Goal: Contribute content: Contribute content

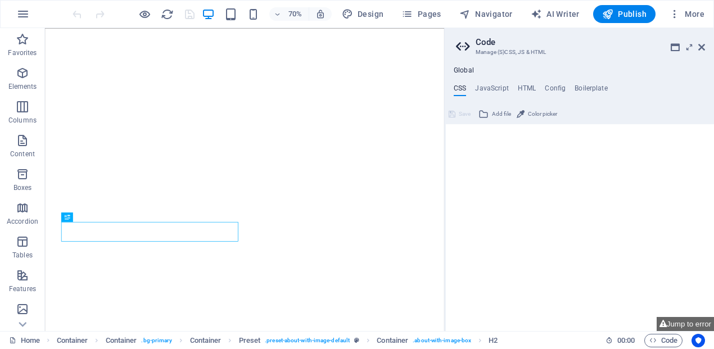
type textarea "/*------------------------------------*\"
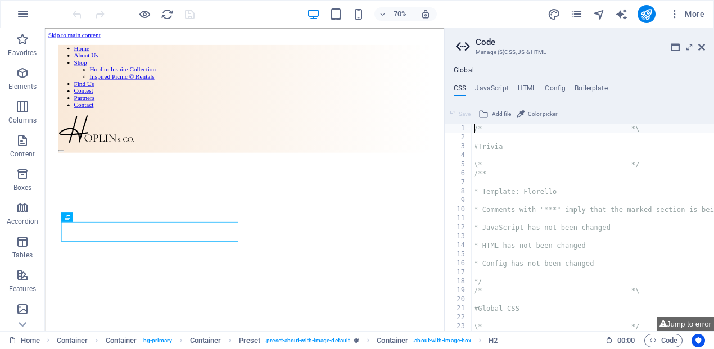
scroll to position [259, 0]
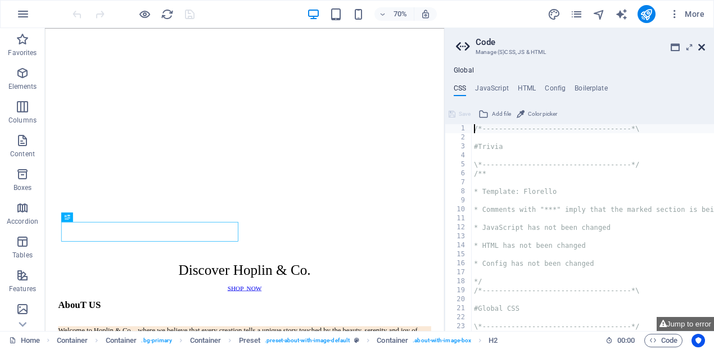
click at [700, 46] on icon at bounding box center [701, 47] width 7 height 9
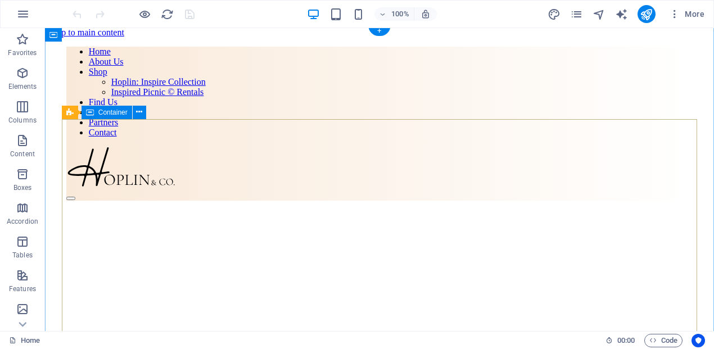
scroll to position [0, 0]
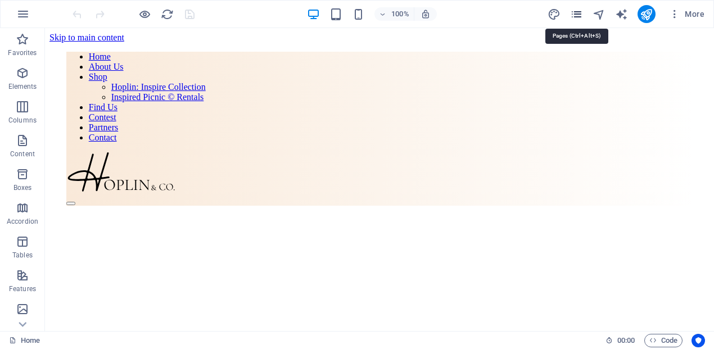
click at [574, 15] on icon "pages" at bounding box center [576, 14] width 13 height 13
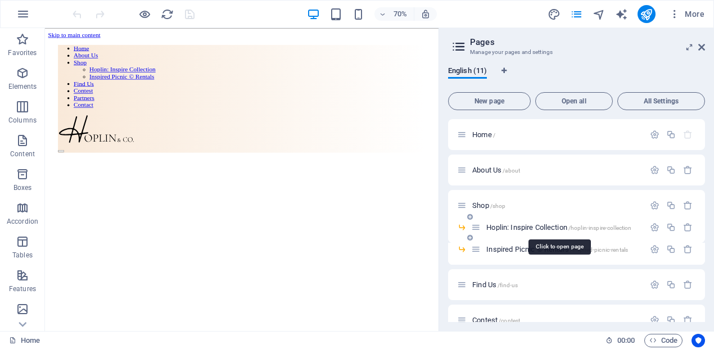
click at [510, 230] on span "Hoplin: Inspire Collection /hoplin-inspire-collection" at bounding box center [558, 227] width 145 height 8
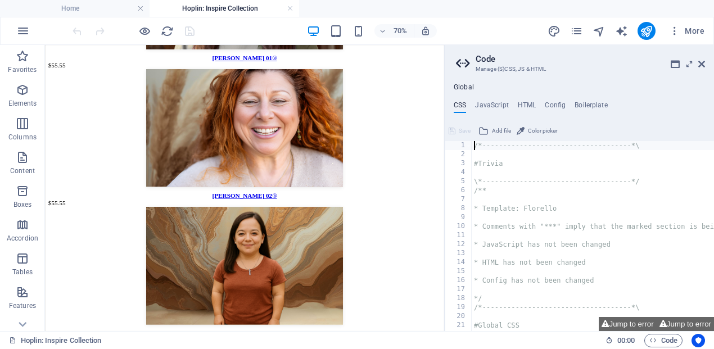
scroll to position [808, 0]
click at [703, 63] on icon at bounding box center [701, 64] width 7 height 9
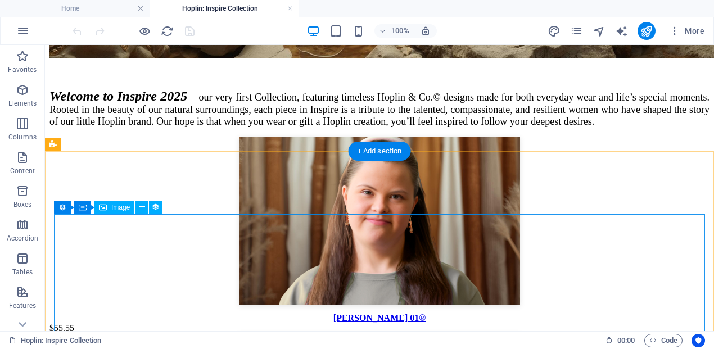
scroll to position [654, 0]
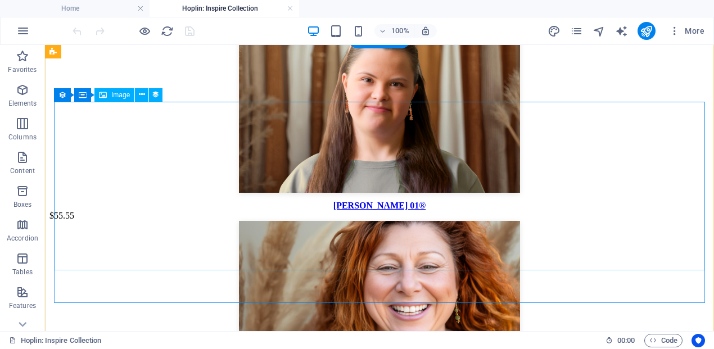
click at [465, 195] on figure at bounding box center [379, 109] width 660 height 171
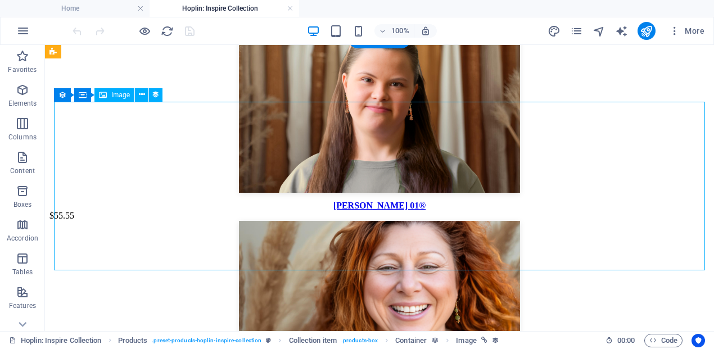
click at [465, 195] on figure at bounding box center [379, 109] width 660 height 171
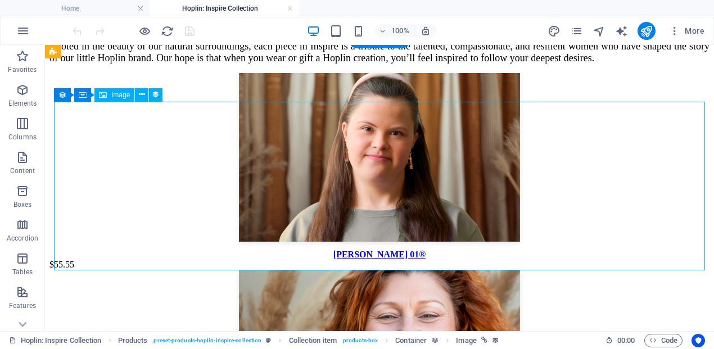
select select "px"
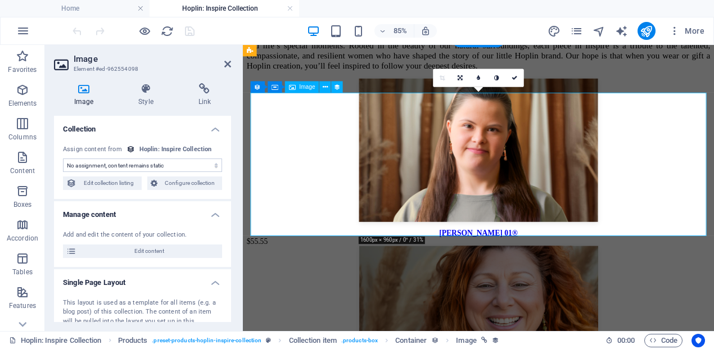
select select "image"
click at [504, 238] on figure at bounding box center [519, 170] width 545 height 171
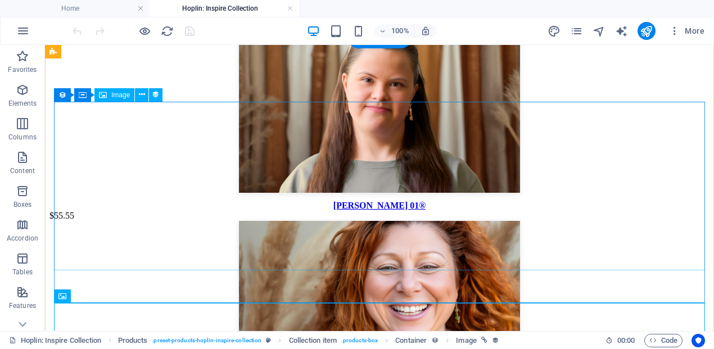
click at [447, 195] on figure at bounding box center [379, 109] width 660 height 171
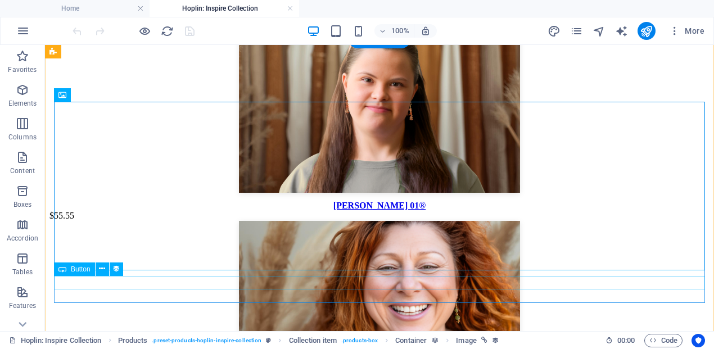
click at [394, 211] on div "[PERSON_NAME] 01®" at bounding box center [379, 206] width 660 height 10
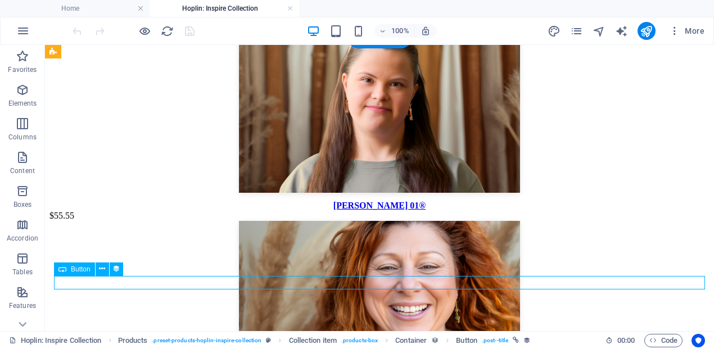
click at [394, 211] on div "[PERSON_NAME] 01®" at bounding box center [379, 206] width 660 height 10
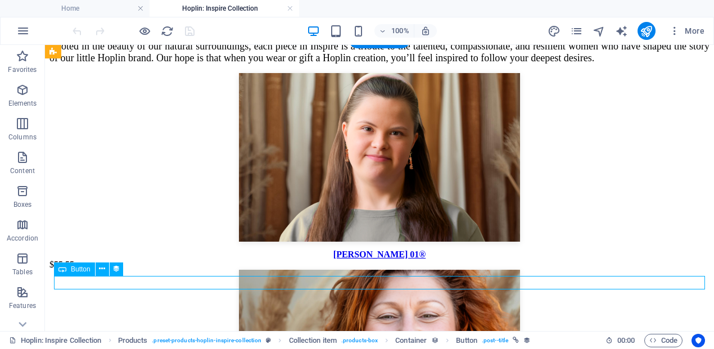
select select "name"
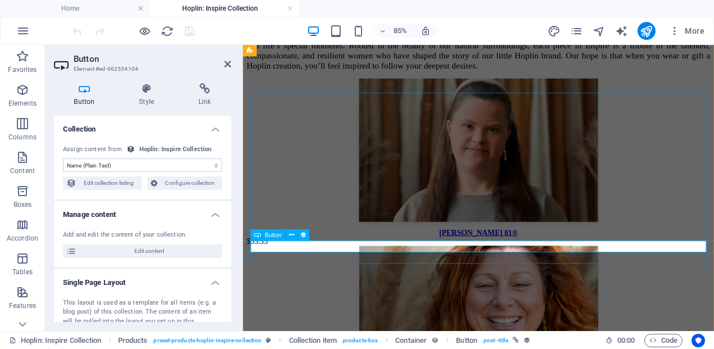
click at [513, 271] on div "[PERSON_NAME] 01®" at bounding box center [519, 266] width 545 height 10
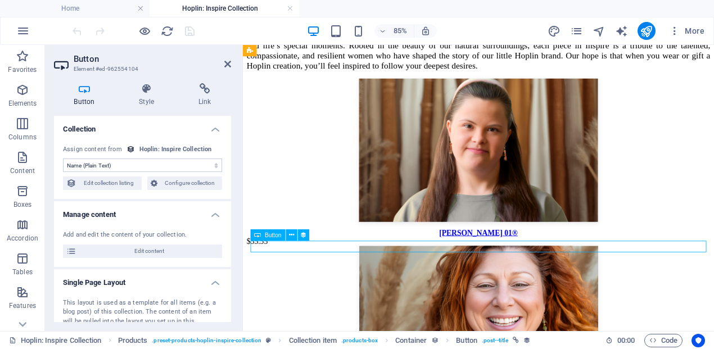
drag, startPoint x: 540, startPoint y: 280, endPoint x: 490, endPoint y: 281, distance: 50.0
click at [490, 271] on div "[PERSON_NAME] 01®" at bounding box center [519, 266] width 545 height 10
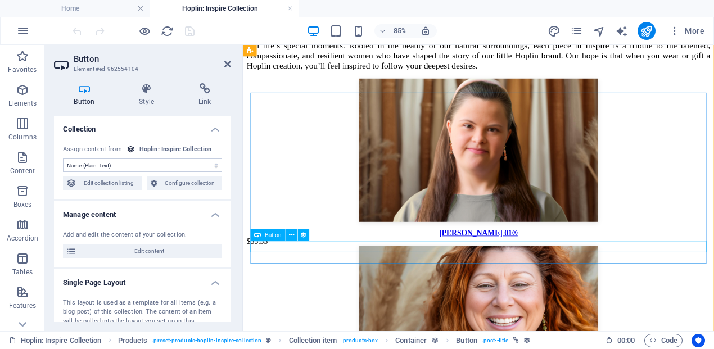
click at [272, 236] on span "Button" at bounding box center [273, 236] width 16 height 6
click at [537, 271] on div "[PERSON_NAME] 01®" at bounding box center [519, 266] width 545 height 10
click at [538, 271] on div "[PERSON_NAME] 01®" at bounding box center [519, 266] width 545 height 10
click at [531, 282] on div "$55.55" at bounding box center [519, 276] width 545 height 10
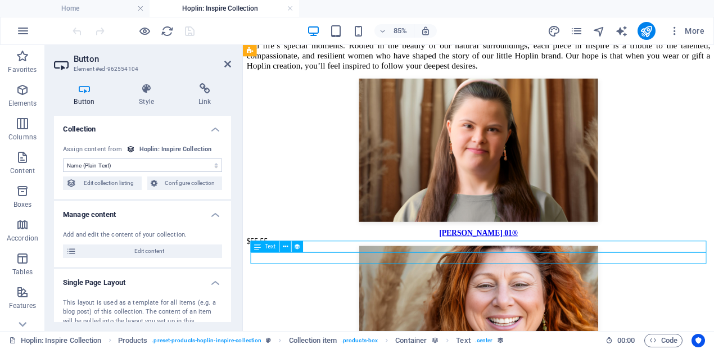
click at [531, 282] on div "$55.55" at bounding box center [519, 276] width 545 height 10
select select "price"
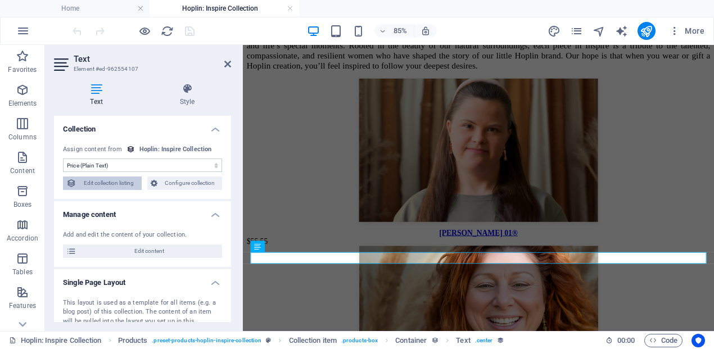
click at [107, 187] on span "Edit collection listing" at bounding box center [109, 182] width 58 height 13
select select
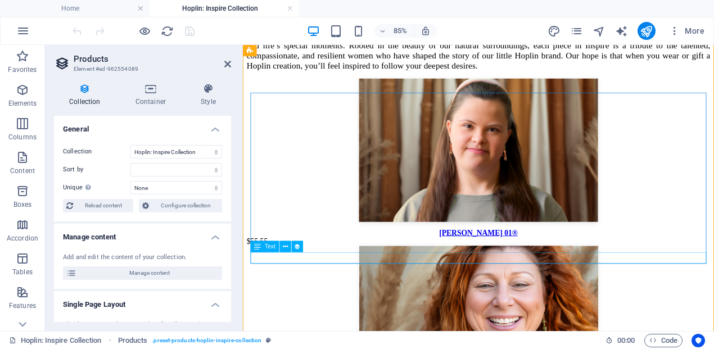
click at [545, 282] on div "$55.55" at bounding box center [519, 276] width 545 height 10
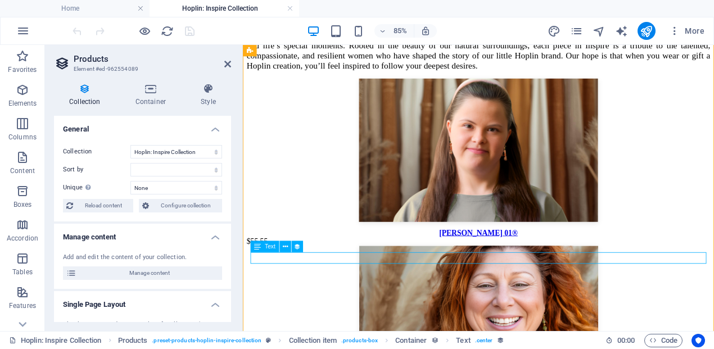
click at [546, 282] on div "$55.55" at bounding box center [519, 276] width 545 height 10
select select "price"
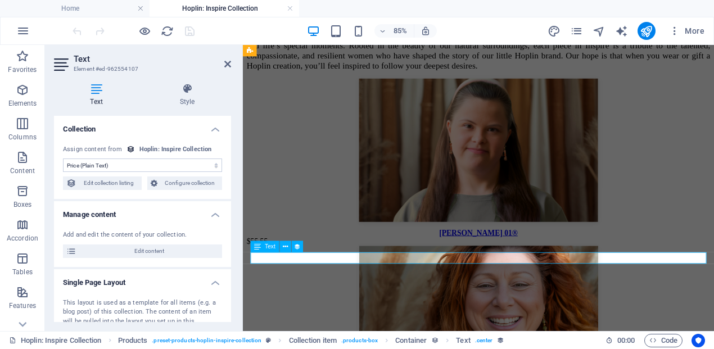
click at [503, 282] on div "$55.55" at bounding box center [519, 276] width 545 height 10
click at [502, 282] on div "$55.55" at bounding box center [519, 276] width 545 height 10
click at [96, 185] on span "Edit collection listing" at bounding box center [109, 182] width 58 height 13
select select
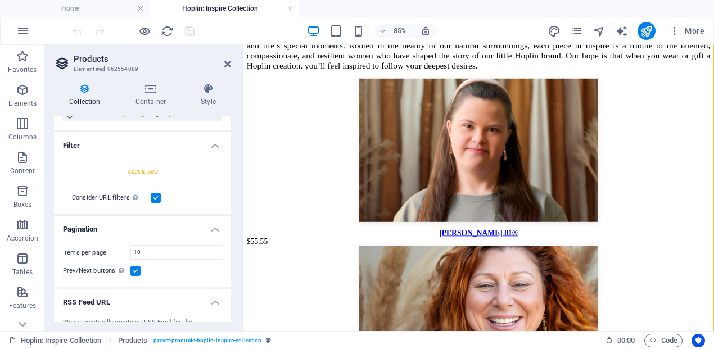
scroll to position [305, 0]
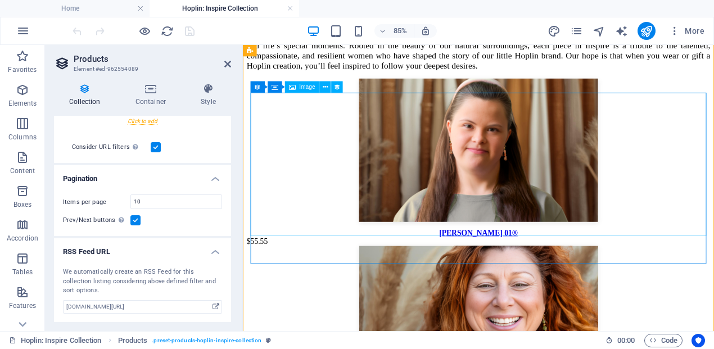
click at [520, 169] on figure at bounding box center [519, 170] width 545 height 171
select select "image"
select select "px"
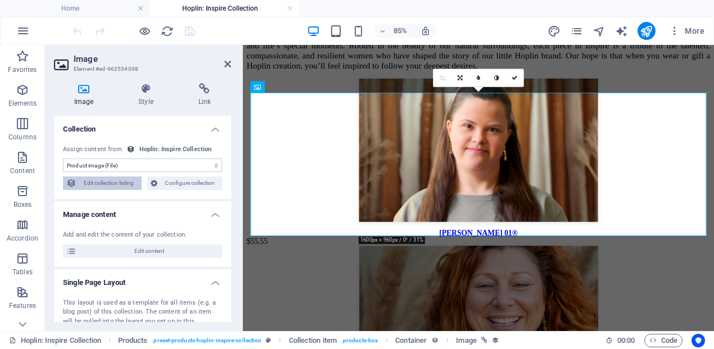
click at [116, 177] on span "Edit collection listing" at bounding box center [109, 182] width 58 height 13
select select
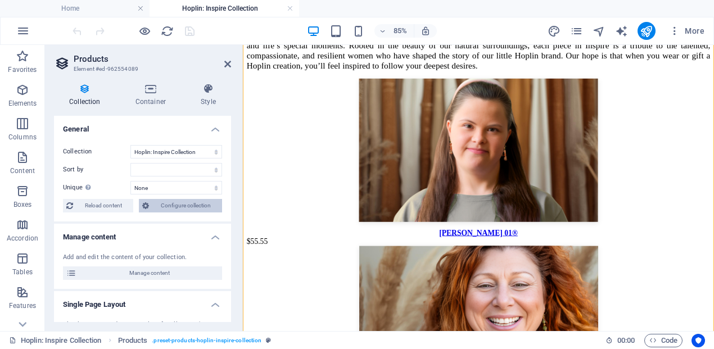
click at [176, 211] on span "Configure collection" at bounding box center [185, 205] width 66 height 13
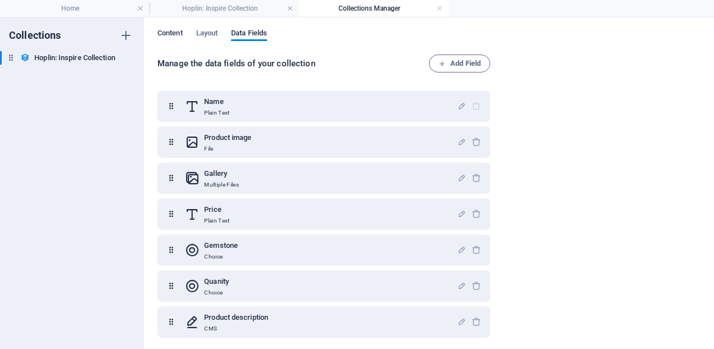
click at [180, 31] on span "Content" at bounding box center [169, 34] width 25 height 16
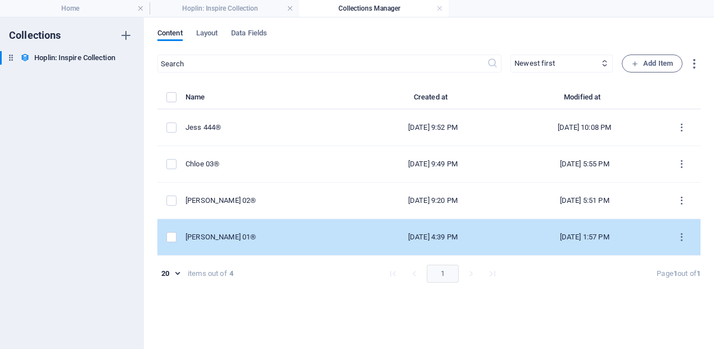
click at [508, 248] on td "[DATE] 1:57 PM" at bounding box center [584, 237] width 156 height 37
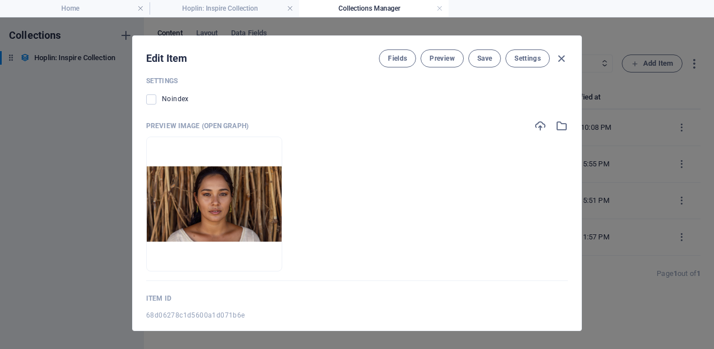
scroll to position [1332, 0]
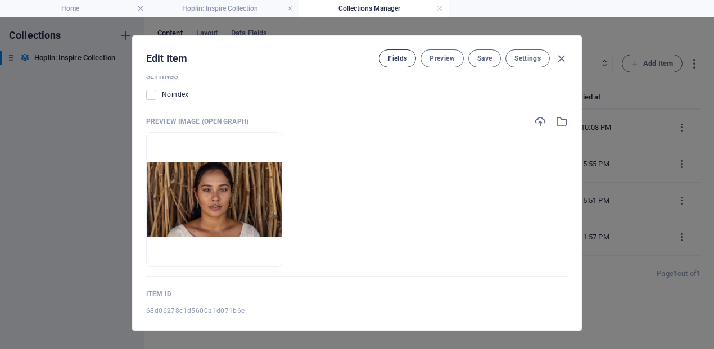
click at [391, 57] on span "Fields" at bounding box center [397, 58] width 19 height 9
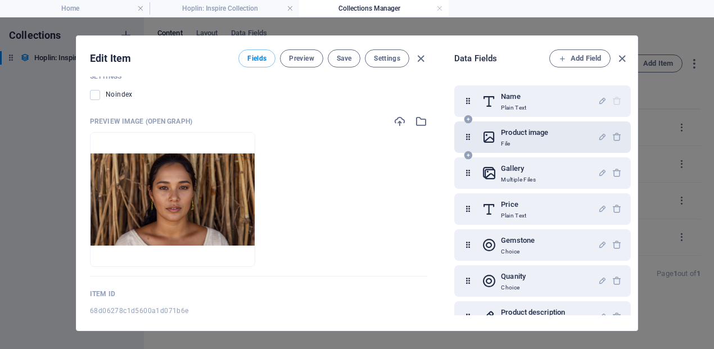
scroll to position [130, 0]
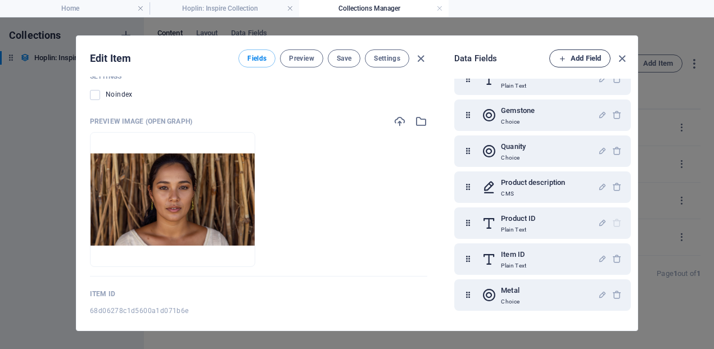
click at [598, 51] on button "Add Field" at bounding box center [579, 58] width 61 height 18
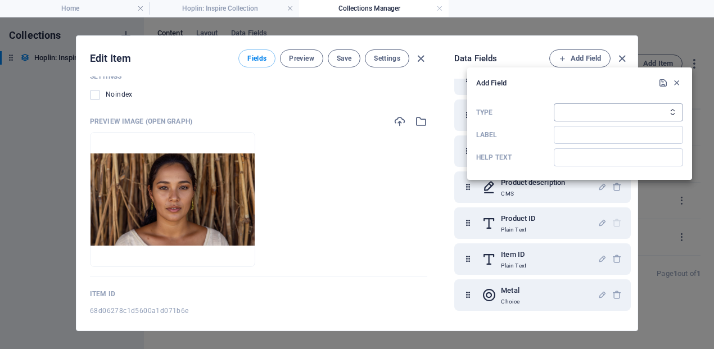
click at [575, 108] on select "Plain Text Link CMS Rich Text File Multiple Files Checkbox Choice Date Number" at bounding box center [618, 112] width 129 height 18
click at [621, 55] on div at bounding box center [357, 174] width 714 height 349
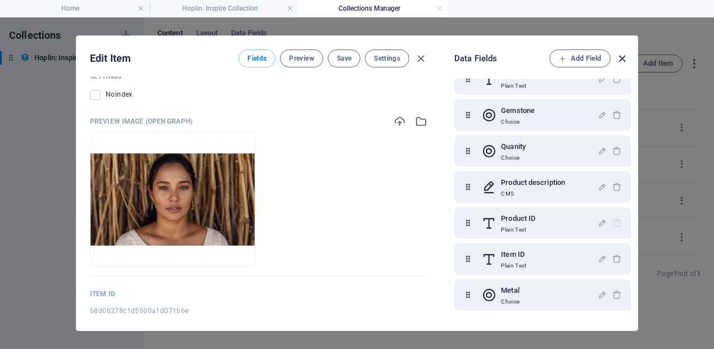
click at [621, 60] on icon "button" at bounding box center [621, 58] width 13 height 13
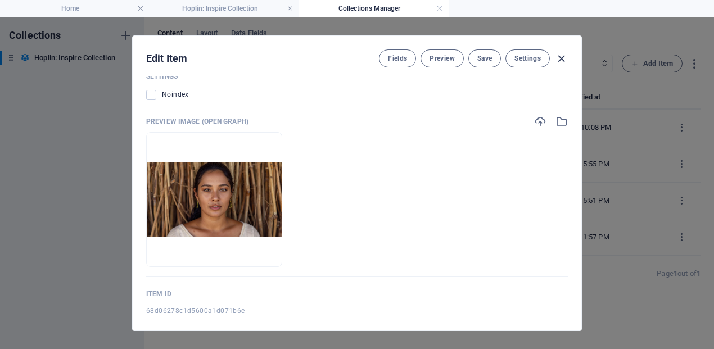
click at [564, 58] on icon "button" at bounding box center [561, 58] width 13 height 13
type input "[PERSON_NAME]-111"
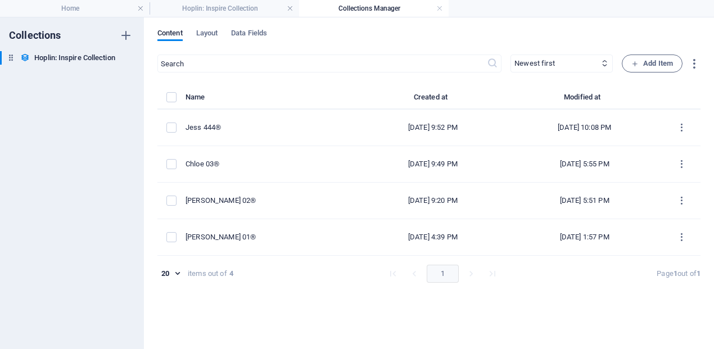
scroll to position [988, 0]
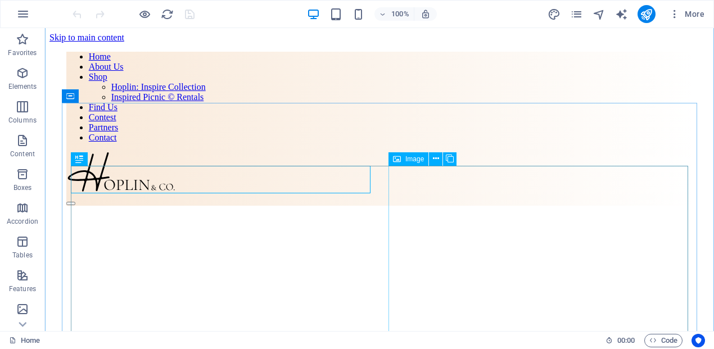
scroll to position [284, 0]
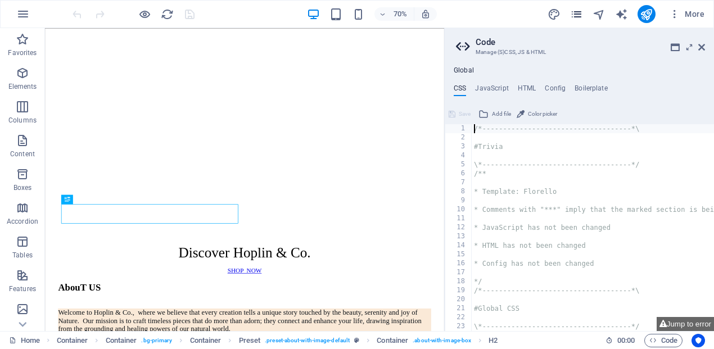
click at [577, 17] on icon "pages" at bounding box center [576, 14] width 13 height 13
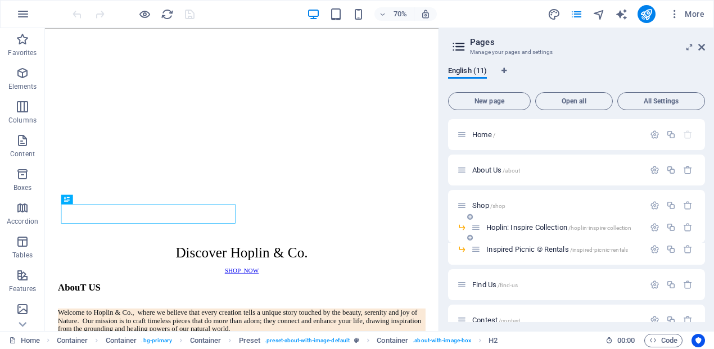
click at [523, 221] on div "Hoplin: Inspire Collection /hoplin-inspire-collection" at bounding box center [557, 227] width 173 height 13
click at [515, 228] on span "Hoplin: Inspire Collection /hoplin-inspire-collection" at bounding box center [558, 227] width 145 height 8
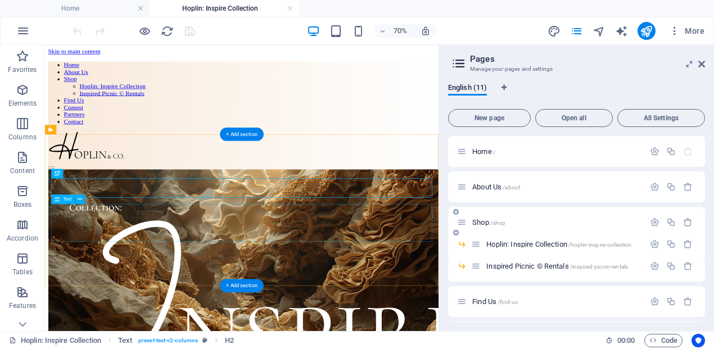
scroll to position [803, 0]
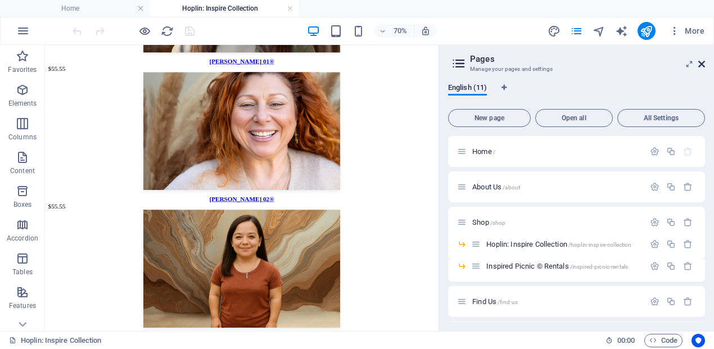
click at [702, 64] on icon at bounding box center [701, 64] width 7 height 9
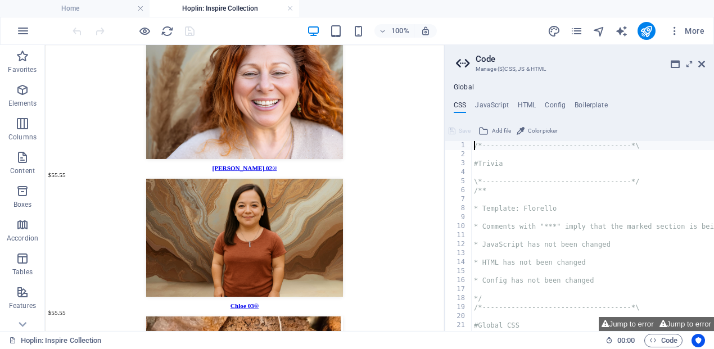
scroll to position [808, 0]
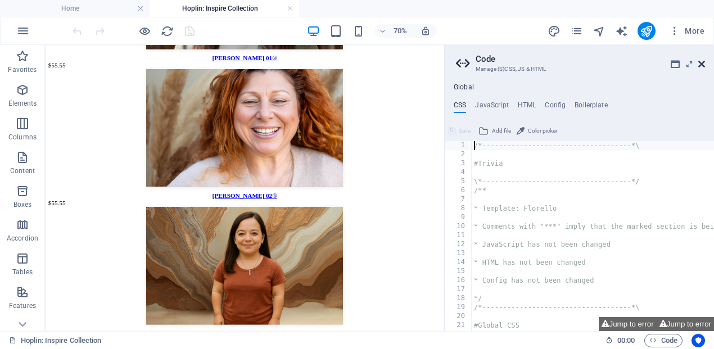
click at [701, 65] on icon at bounding box center [701, 64] width 7 height 9
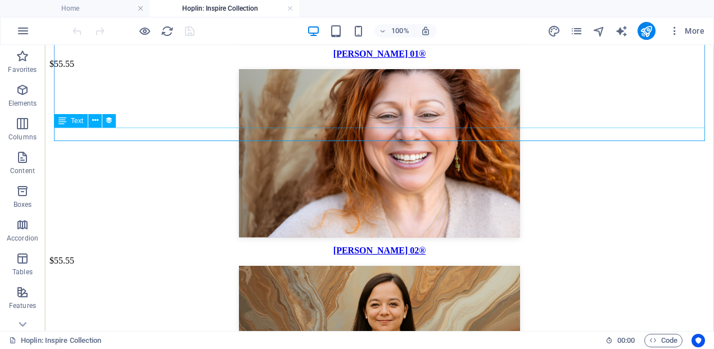
scroll to position [740, 0]
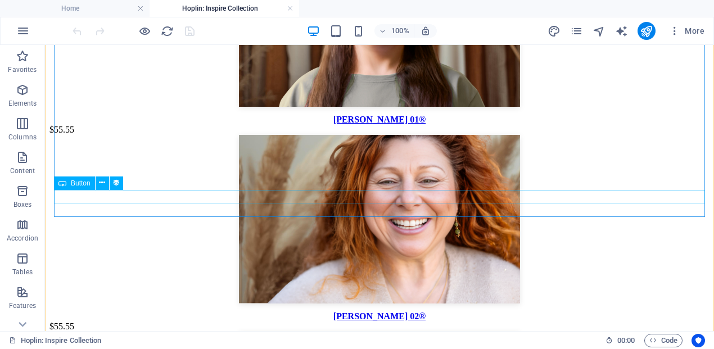
click at [369, 125] on div "[PERSON_NAME] 01®" at bounding box center [379, 120] width 660 height 10
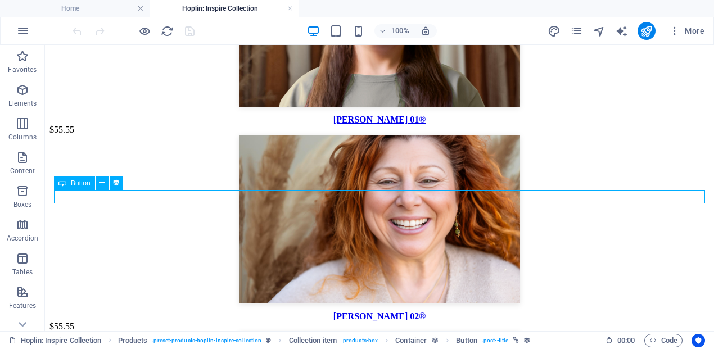
click at [369, 125] on div "[PERSON_NAME] 01®" at bounding box center [379, 120] width 660 height 10
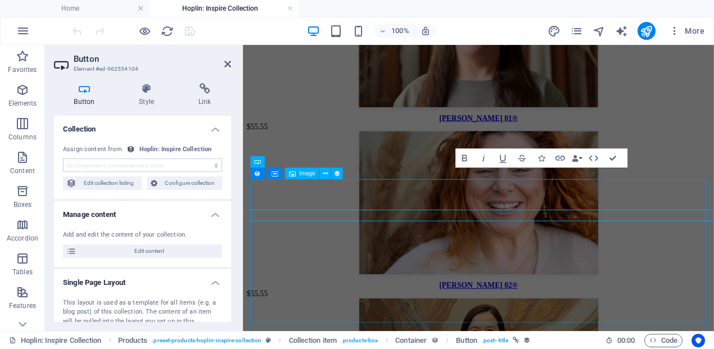
scroll to position [691, 0]
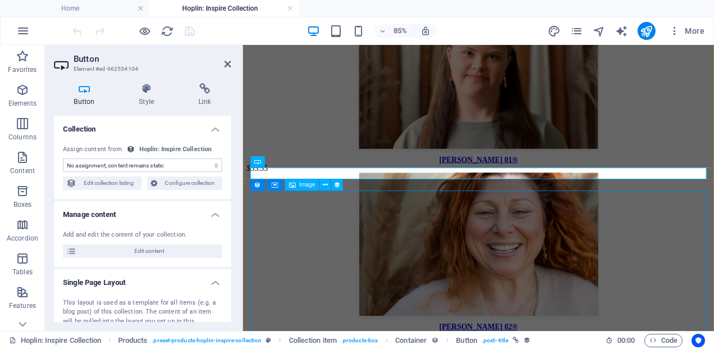
select select "name"
click at [518, 185] on div "[PERSON_NAME] 01®" at bounding box center [519, 180] width 545 height 10
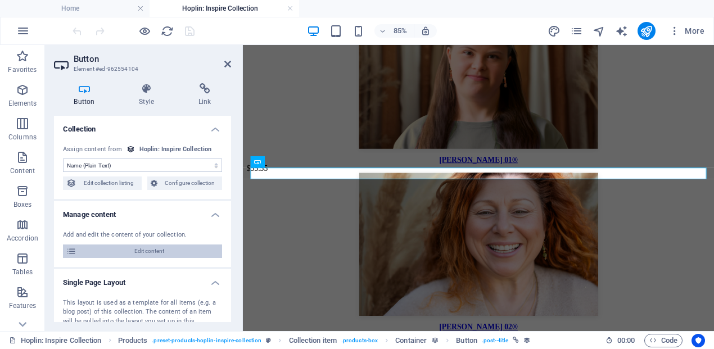
click at [173, 248] on span "Edit content" at bounding box center [149, 250] width 139 height 13
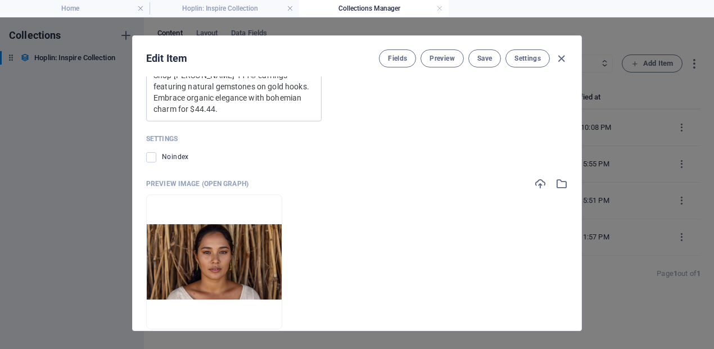
scroll to position [1332, 0]
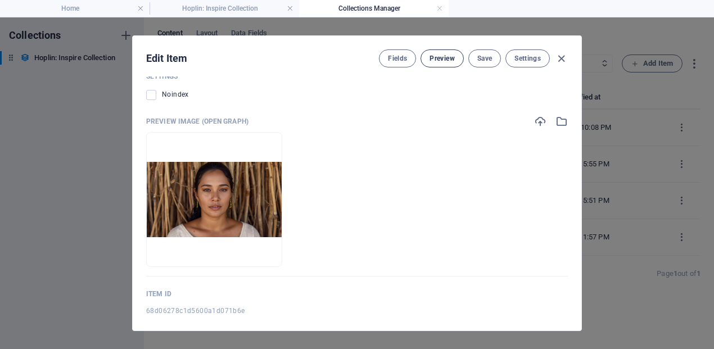
click at [450, 60] on span "Preview" at bounding box center [441, 58] width 25 height 9
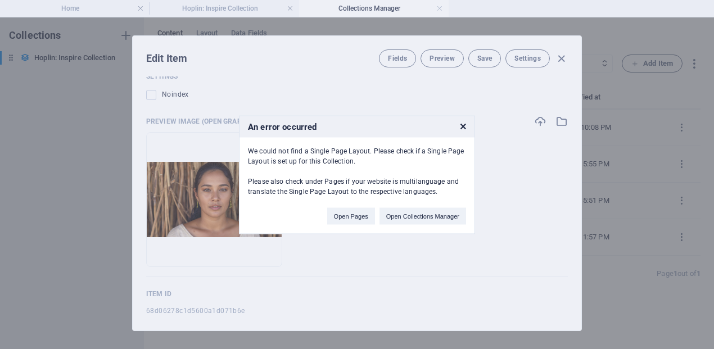
click at [561, 59] on div "An error occurred We could not find a Single Page Layout. Please check if a Sin…" at bounding box center [357, 174] width 714 height 349
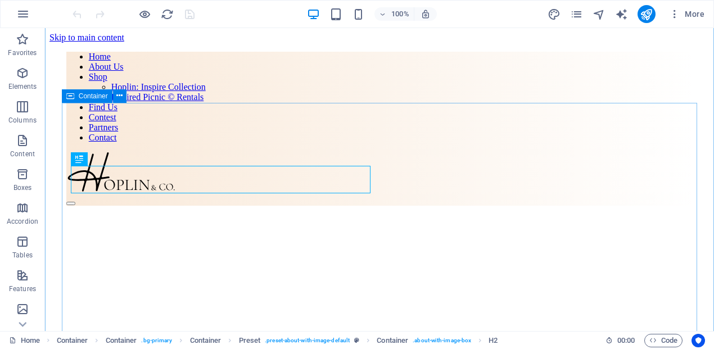
scroll to position [284, 0]
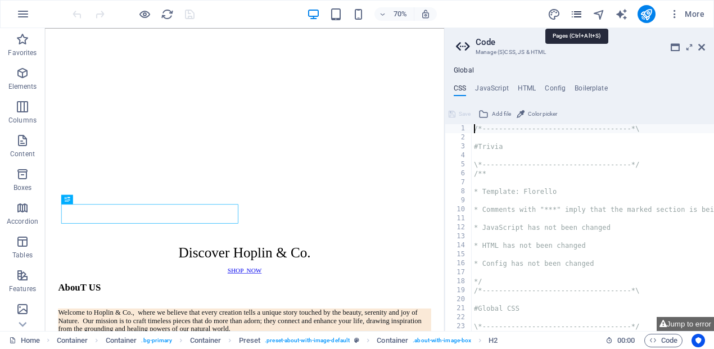
click at [580, 18] on icon "pages" at bounding box center [576, 14] width 13 height 13
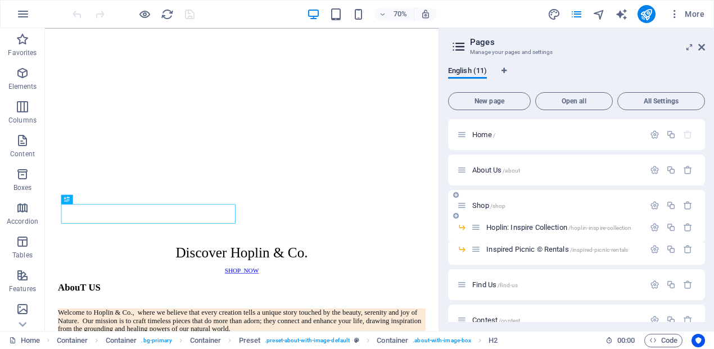
click at [502, 219] on div "Shop /shop" at bounding box center [576, 205] width 257 height 31
click at [505, 226] on span "Hoplin: Inspire Collection /hoplin-inspire-collection" at bounding box center [558, 227] width 145 height 8
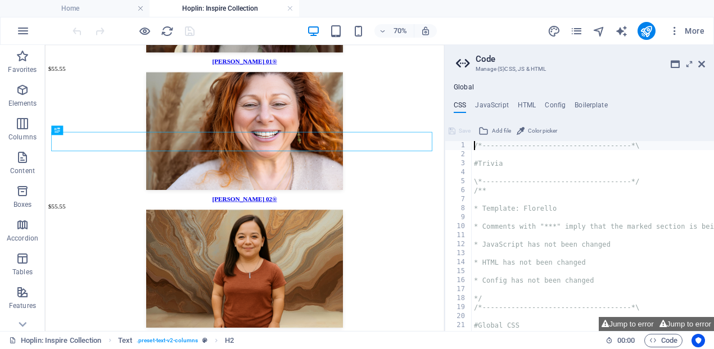
scroll to position [1473, 0]
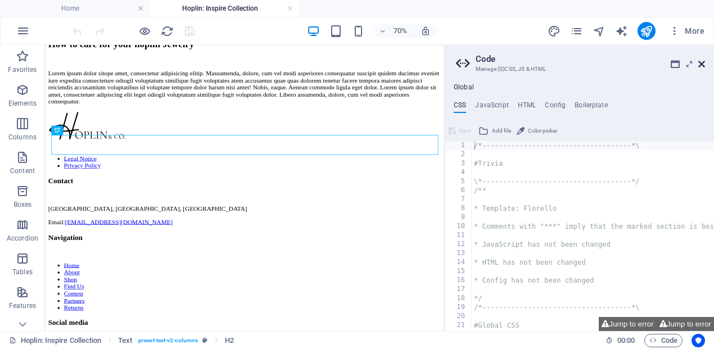
click at [702, 64] on icon at bounding box center [701, 64] width 7 height 9
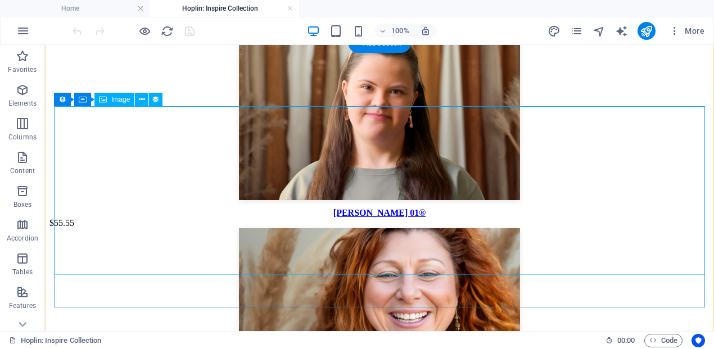
scroll to position [650, 0]
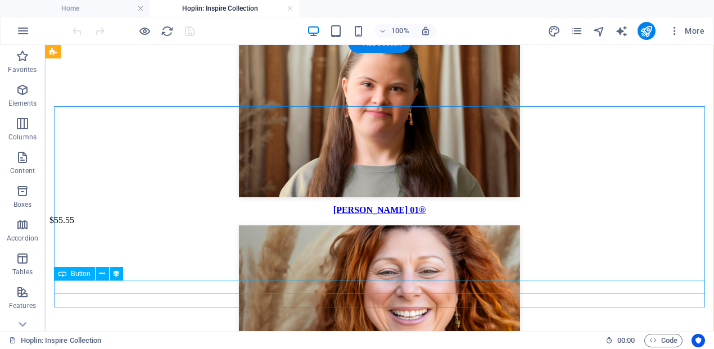
click at [389, 215] on div "[PERSON_NAME] 01®" at bounding box center [379, 210] width 660 height 10
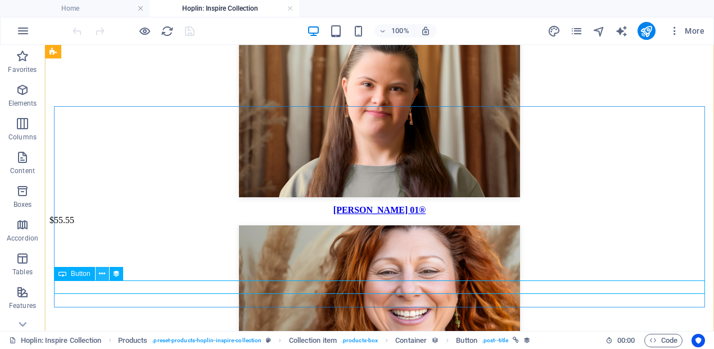
click at [102, 273] on icon at bounding box center [102, 274] width 6 height 12
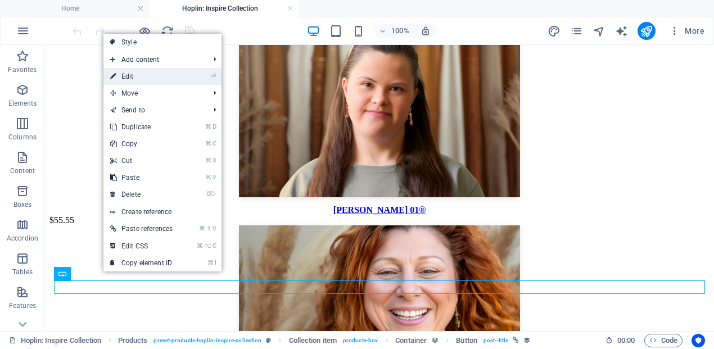
click at [165, 80] on link "⏎ Edit" at bounding box center [141, 76] width 76 height 17
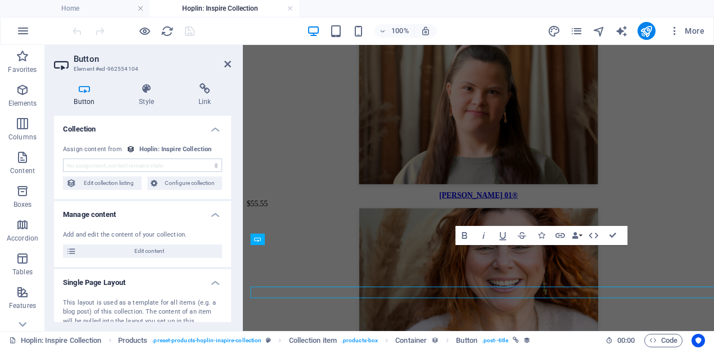
scroll to position [601, 0]
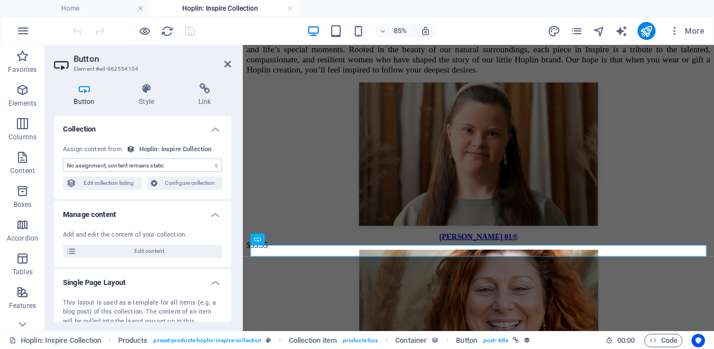
select select "name"
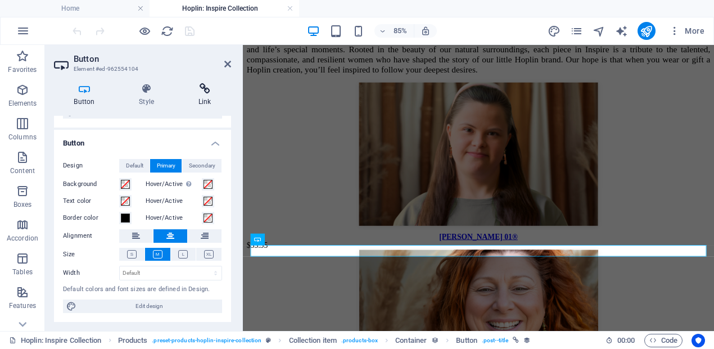
click at [203, 98] on h4 "Link" at bounding box center [204, 95] width 53 height 24
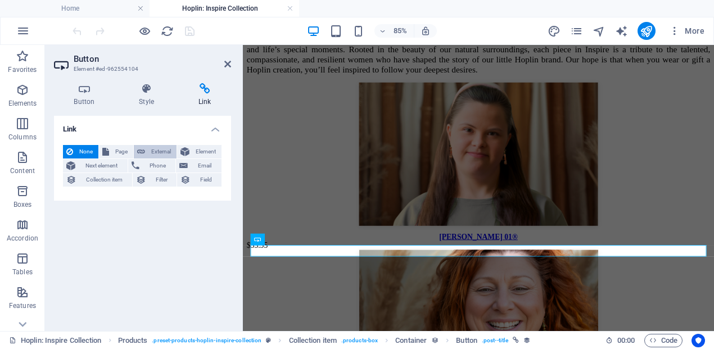
click at [157, 151] on span "External" at bounding box center [160, 151] width 25 height 13
select select "blank"
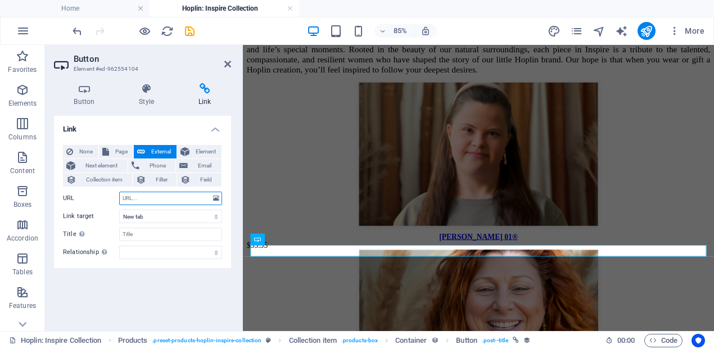
paste input "https://square.link/u/y6VLaSDM"
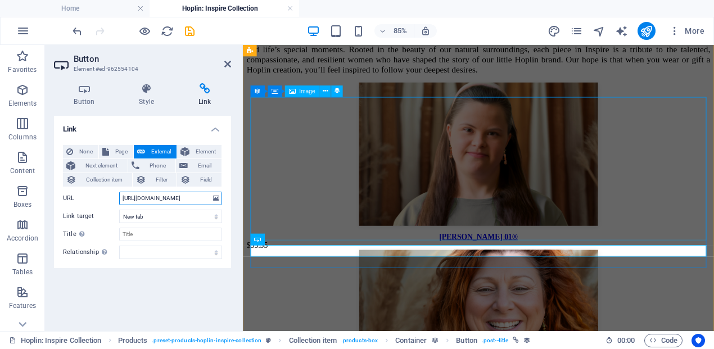
type input "https://square.link/u/y6VLaSDM"
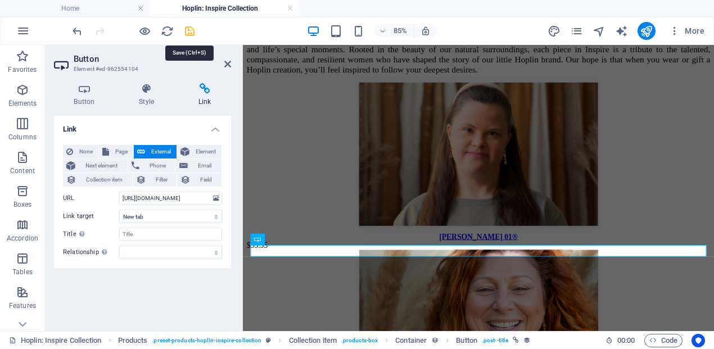
click at [189, 29] on icon "save" at bounding box center [189, 31] width 13 height 13
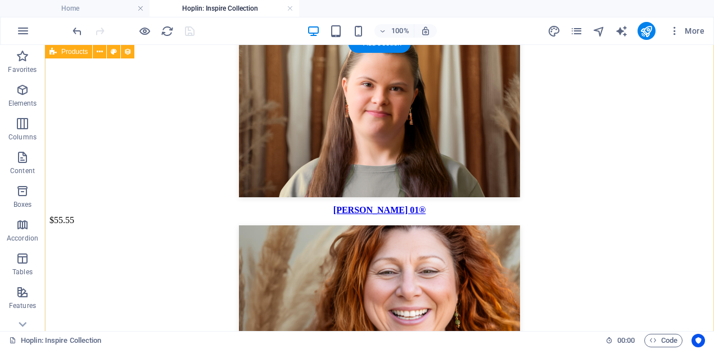
scroll to position [610, 0]
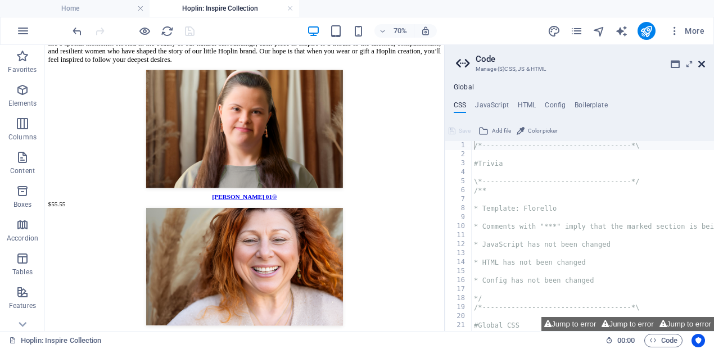
click at [704, 65] on icon at bounding box center [701, 64] width 7 height 9
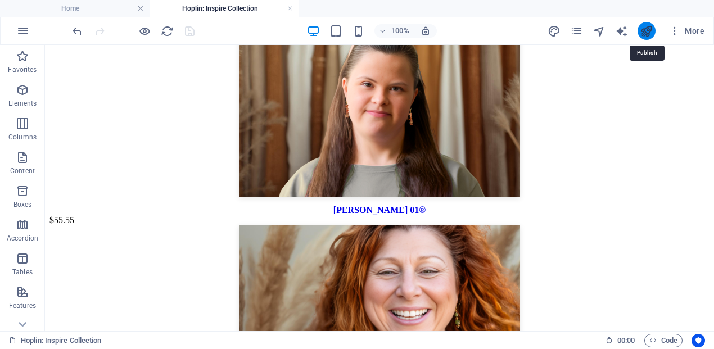
click at [649, 34] on icon "publish" at bounding box center [646, 31] width 13 height 13
